Goal: Task Accomplishment & Management: Complete application form

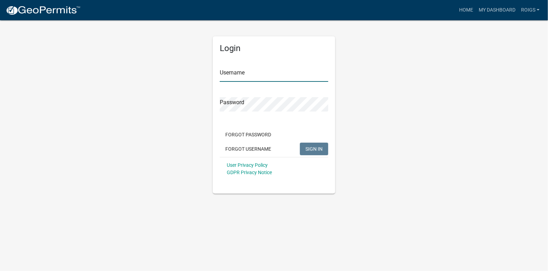
type input "ROIGS"
click at [314, 147] on span "SIGN IN" at bounding box center [314, 149] width 17 height 6
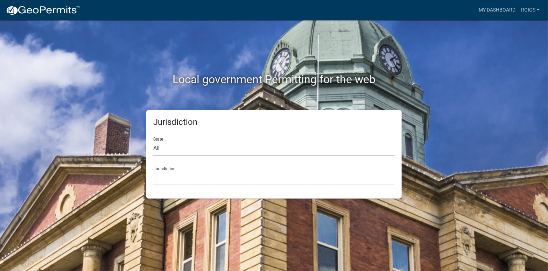
click at [199, 148] on select "All [US_STATE] [US_STATE] [US_STATE] [US_STATE] [US_STATE] [US_STATE] [US_STATE…" at bounding box center [274, 148] width 242 height 14
select select "[US_STATE]"
click at [153, 141] on select "All [US_STATE] [US_STATE] [US_STATE] [US_STATE] [US_STATE] [US_STATE] [US_STATE…" at bounding box center [274, 148] width 242 height 14
click at [183, 179] on select "[GEOGRAPHIC_DATA], [US_STATE] [GEOGRAPHIC_DATA], [US_STATE] [GEOGRAPHIC_DATA], …" at bounding box center [274, 178] width 242 height 14
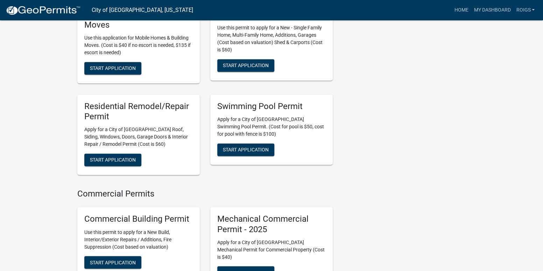
scroll to position [595, 0]
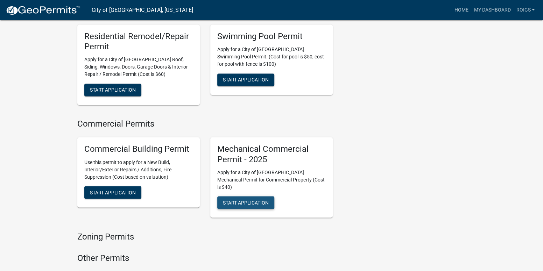
click at [260, 196] on button "Start Application" at bounding box center [245, 202] width 57 height 13
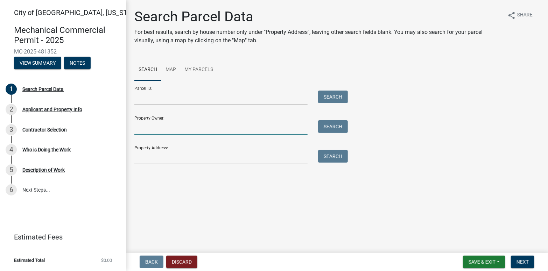
click at [178, 124] on input "Property Owner:" at bounding box center [220, 127] width 173 height 14
click at [144, 155] on input "Property Address:" at bounding box center [220, 157] width 173 height 14
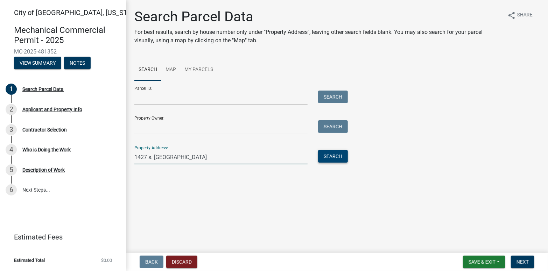
type input "1427 s. [GEOGRAPHIC_DATA]"
click at [329, 159] on button "Search" at bounding box center [333, 156] width 30 height 13
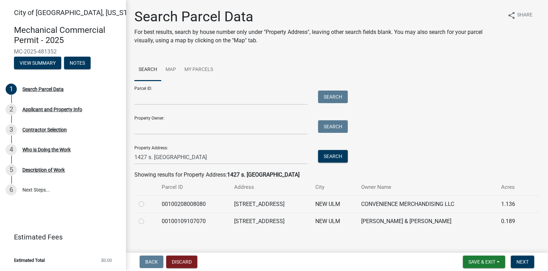
click at [147, 200] on label at bounding box center [147, 200] width 0 height 0
click at [147, 205] on input "radio" at bounding box center [149, 202] width 5 height 5
radio input "true"
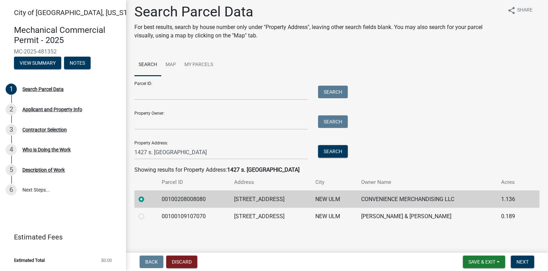
scroll to position [6, 0]
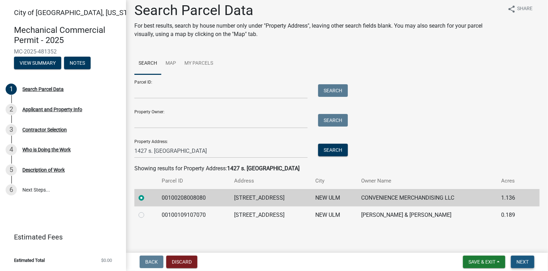
drag, startPoint x: 526, startPoint y: 259, endPoint x: 522, endPoint y: 258, distance: 4.3
click at [525, 259] on span "Next" at bounding box center [523, 262] width 12 height 6
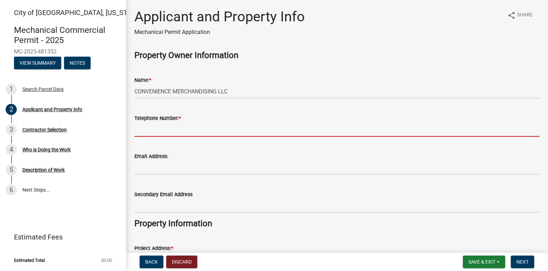
click at [181, 130] on input "Telephone Number: *" at bounding box center [336, 130] width 405 height 14
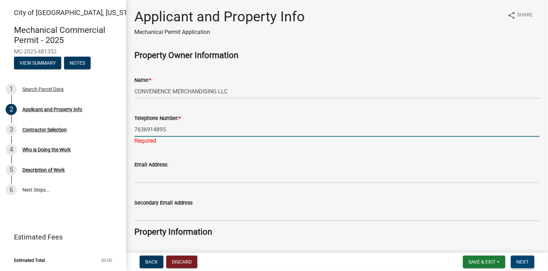
type input "7636914895"
click at [525, 262] on span "Next" at bounding box center [523, 262] width 12 height 6
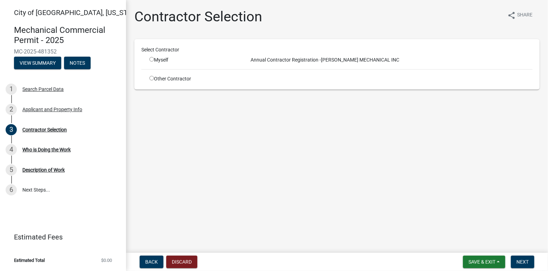
click at [152, 60] on input "radio" at bounding box center [152, 59] width 5 height 5
radio input "true"
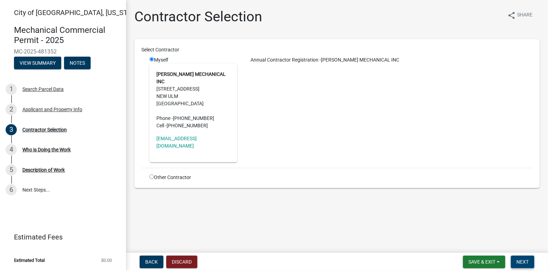
click at [530, 263] on button "Next" at bounding box center [522, 262] width 23 height 13
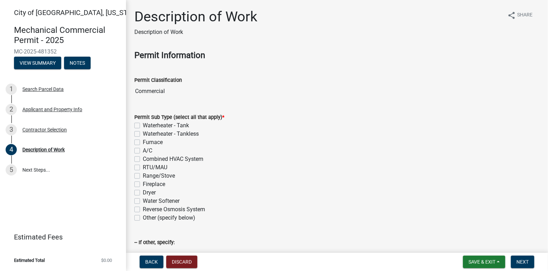
click at [143, 125] on label "Waterheater - Tank" at bounding box center [166, 125] width 46 height 8
click at [143, 125] on input "Waterheater - Tank" at bounding box center [145, 123] width 5 height 5
checkbox input "true"
checkbox input "false"
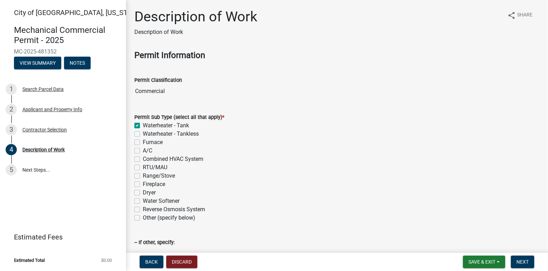
checkbox input "false"
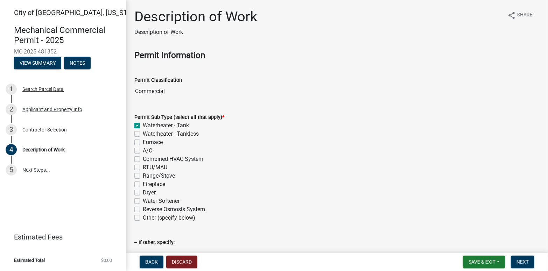
checkbox input "false"
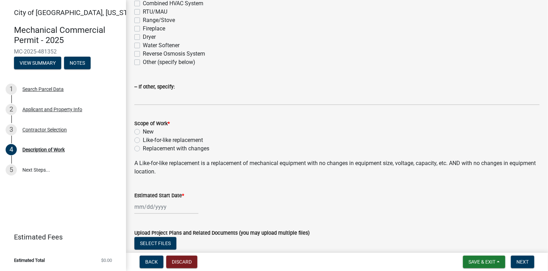
scroll to position [175, 0]
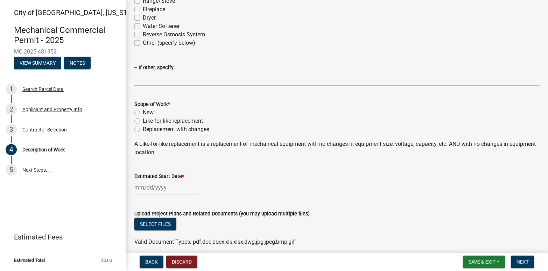
click at [143, 130] on label "Replacement with changes" at bounding box center [176, 129] width 67 height 8
click at [143, 130] on input "Replacement with changes" at bounding box center [145, 127] width 5 height 5
radio input "true"
click at [174, 187] on div at bounding box center [166, 188] width 64 height 14
select select "9"
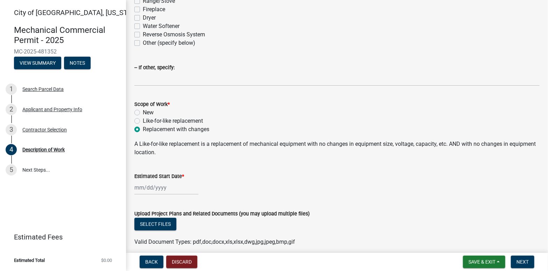
select select "2025"
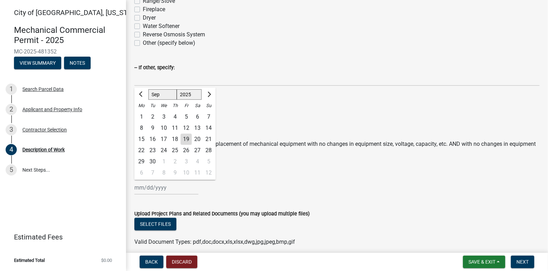
click at [182, 139] on div "19" at bounding box center [186, 139] width 11 height 11
type input "[DATE]"
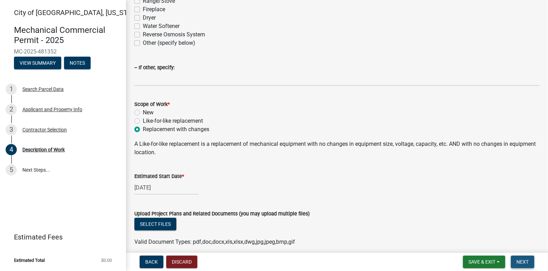
click at [522, 259] on span "Next" at bounding box center [523, 262] width 12 height 6
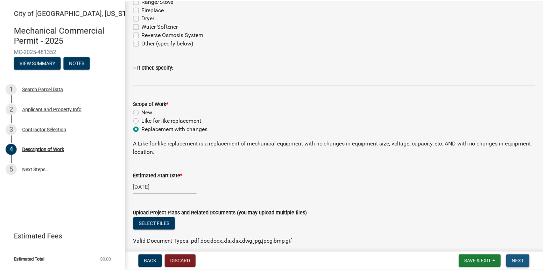
scroll to position [0, 0]
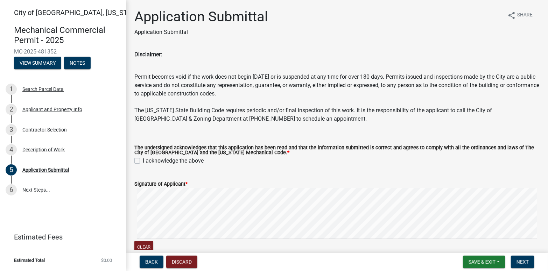
click at [143, 161] on label "I acknowledge the above" at bounding box center [173, 161] width 61 height 8
click at [143, 161] on input "I acknowledge the above" at bounding box center [145, 159] width 5 height 5
checkbox input "true"
click at [313, 241] on signature-pad at bounding box center [336, 214] width 405 height 53
drag, startPoint x: 518, startPoint y: 262, endPoint x: 512, endPoint y: 263, distance: 6.4
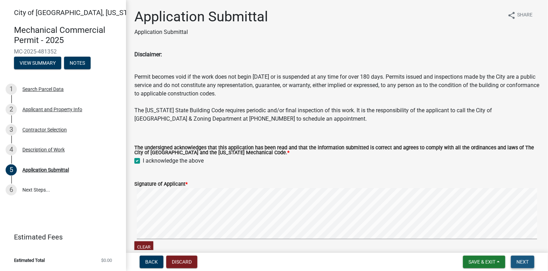
click at [518, 262] on span "Next" at bounding box center [523, 262] width 12 height 6
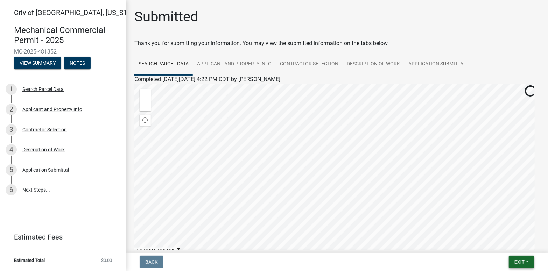
click at [531, 261] on button "Exit" at bounding box center [522, 262] width 26 height 13
drag, startPoint x: 503, startPoint y: 247, endPoint x: 498, endPoint y: 248, distance: 5.6
click at [503, 247] on button "Save & Exit" at bounding box center [507, 244] width 56 height 17
